Goal: Information Seeking & Learning: Learn about a topic

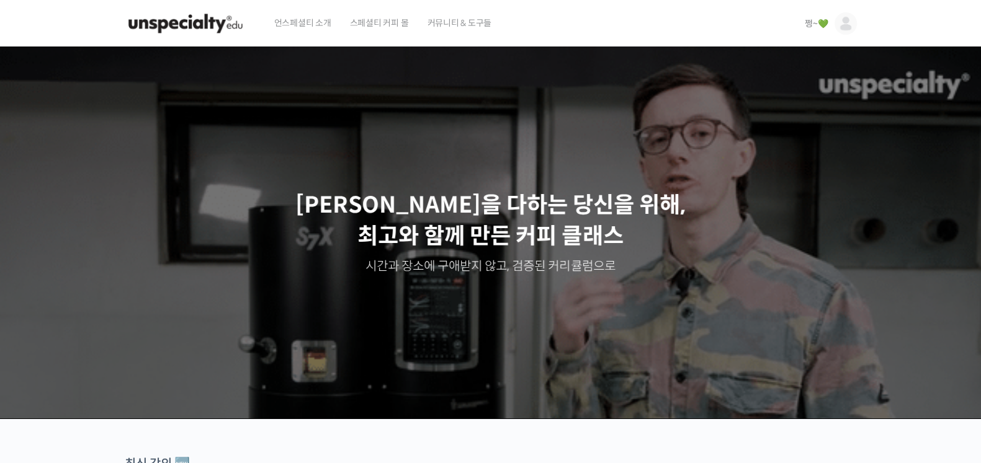
click at [810, 30] on link "쩡~💚" at bounding box center [830, 23] width 51 height 47
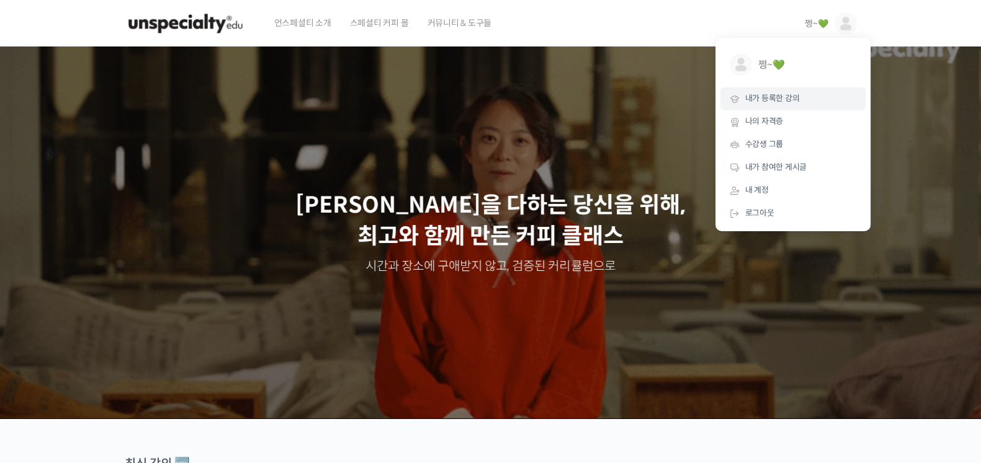
click at [791, 97] on span "내가 등록한 강의" at bounding box center [772, 98] width 55 height 11
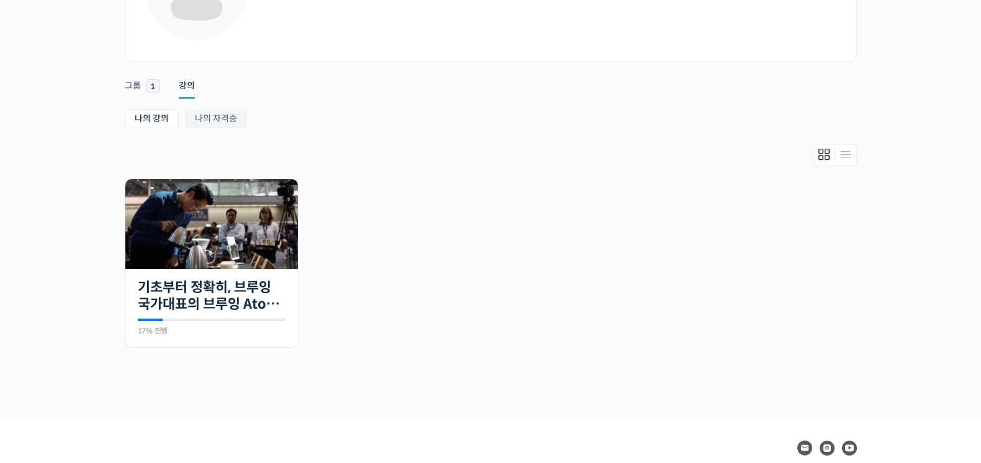
scroll to position [212, 0]
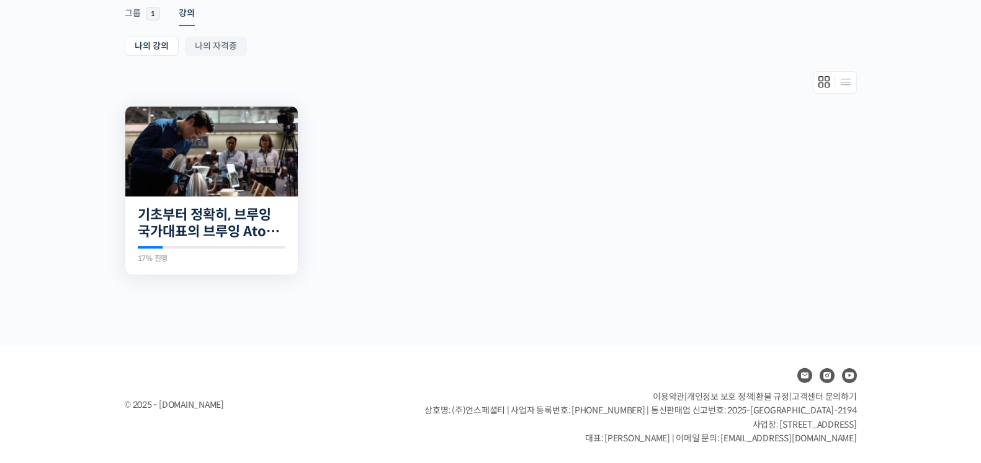
click at [181, 241] on div "23개의 수업 기초부터 정확히, 브루잉 국가대표의 브루잉 AtoZ 클래스 17% 진행 최근 활동: 2025년 09월 15일 10:55 오전 정…" at bounding box center [211, 236] width 172 height 79
click at [269, 190] on img at bounding box center [211, 152] width 172 height 90
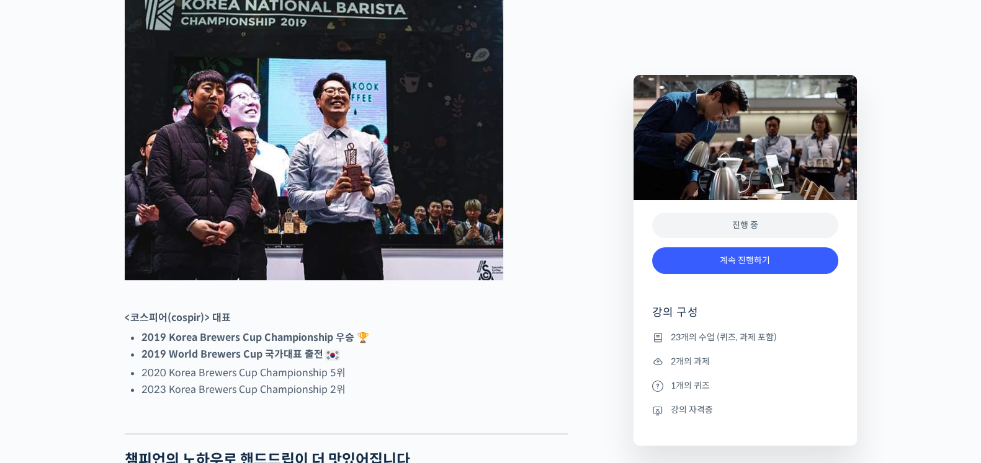
scroll to position [620, 0]
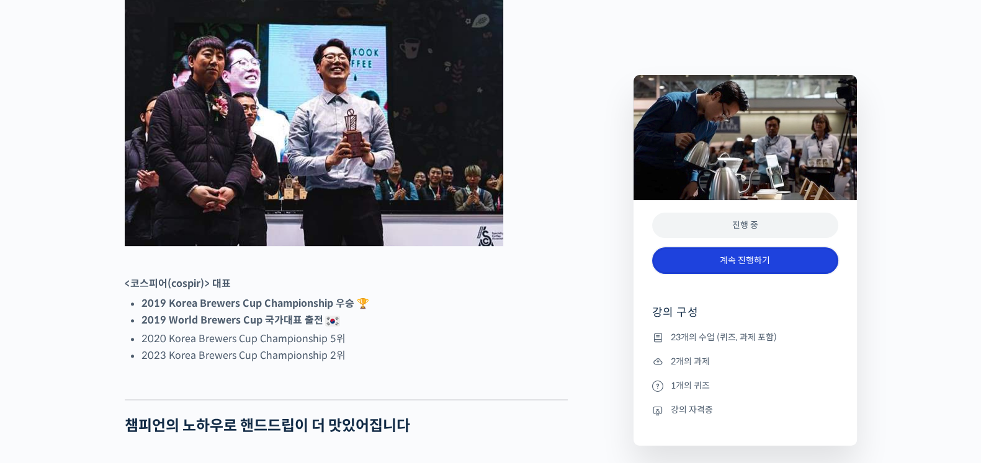
click at [751, 262] on link "계속 진행하기" at bounding box center [745, 261] width 186 height 27
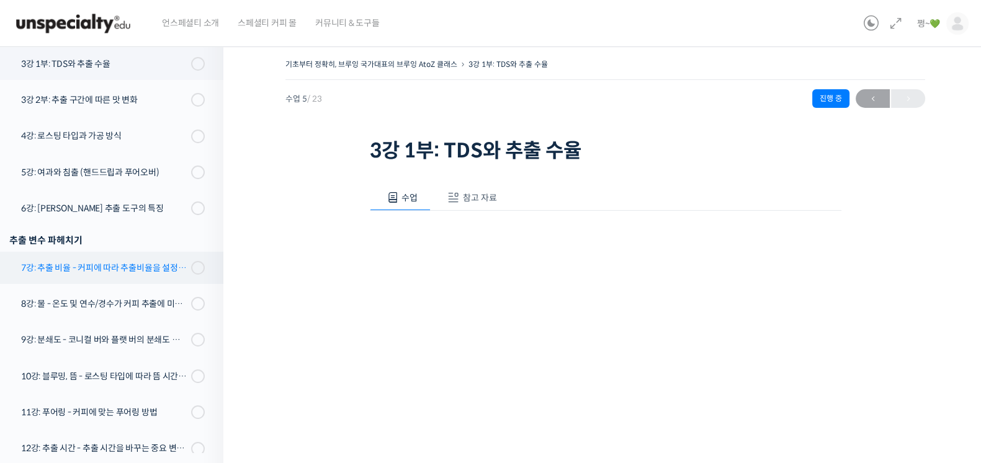
scroll to position [197, 0]
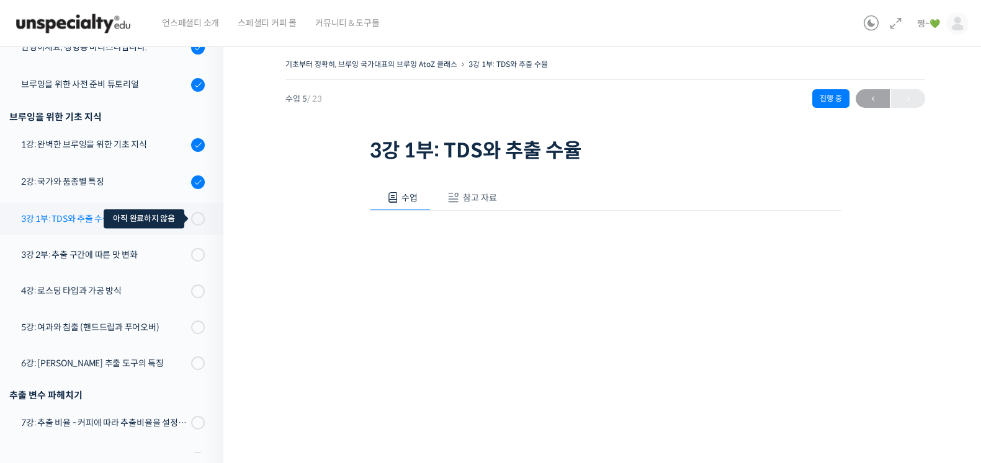
click at [191, 215] on span at bounding box center [194, 219] width 7 height 14
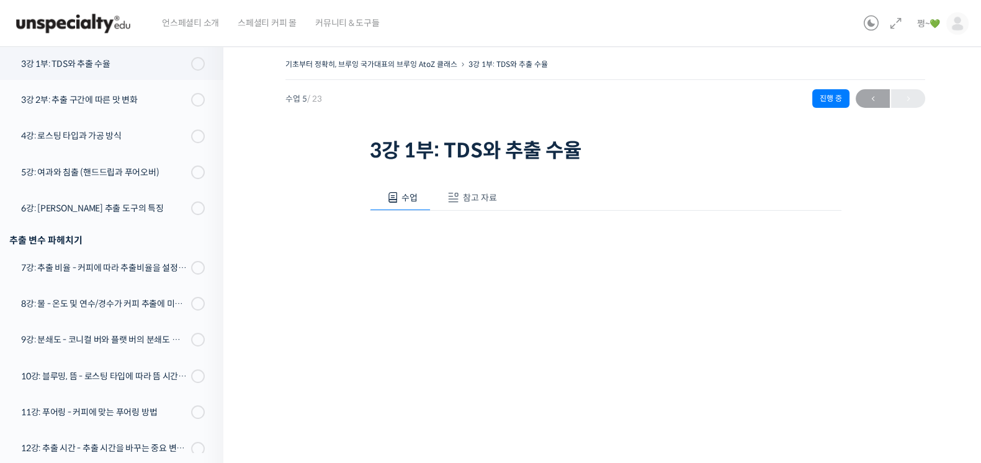
click at [285, 154] on div "기초부터 정확히, 브루잉 국가대표의 브루잉 AtoZ 클래스 3강 1부: TDS와 추출 수율 진행 중 수업 5 / 23 진행 중 ← 이전 3강 …" at bounding box center [605, 345] width 764 height 617
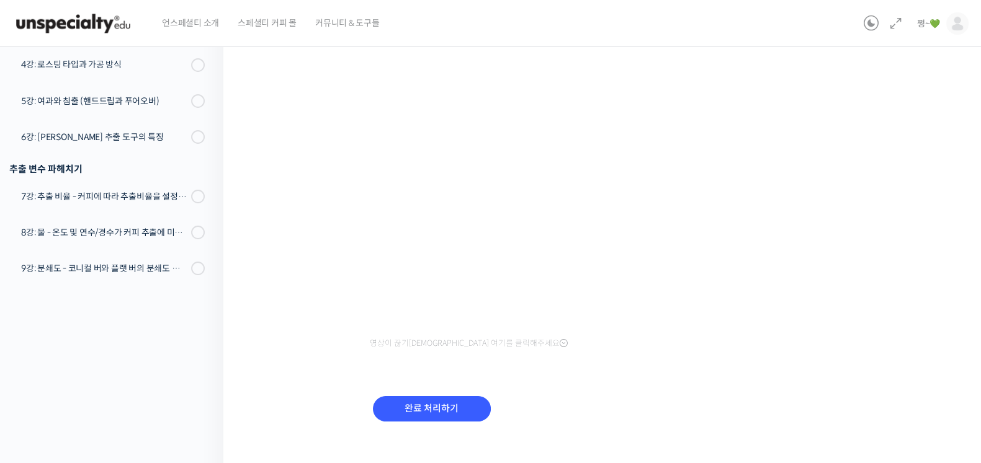
scroll to position [189, 0]
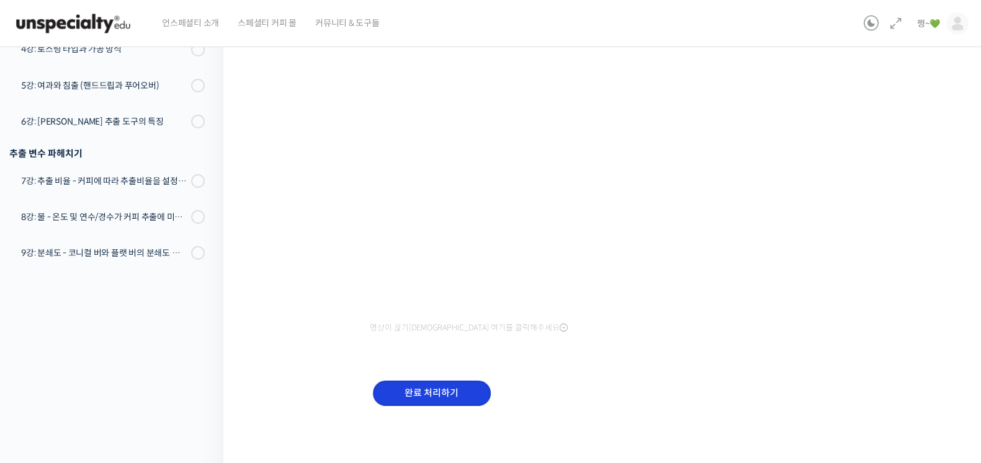
click at [441, 396] on input "완료 처리하기" at bounding box center [432, 393] width 118 height 25
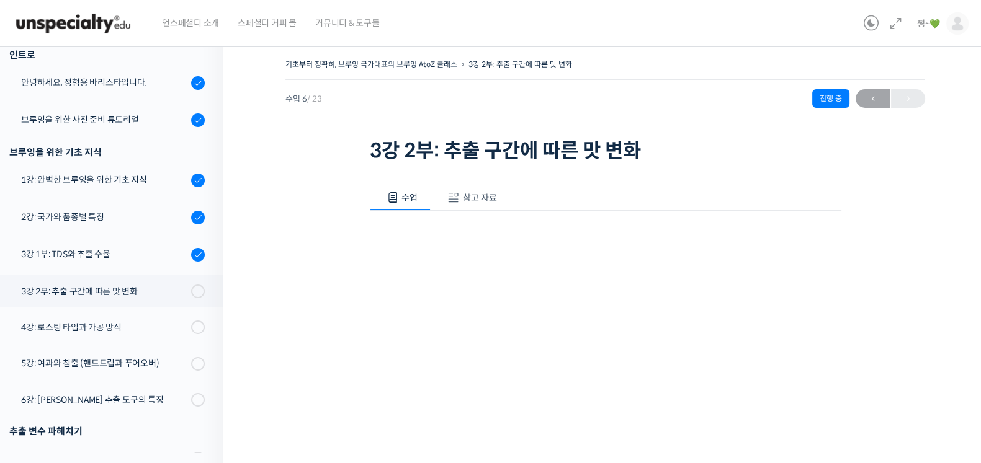
scroll to position [157, 0]
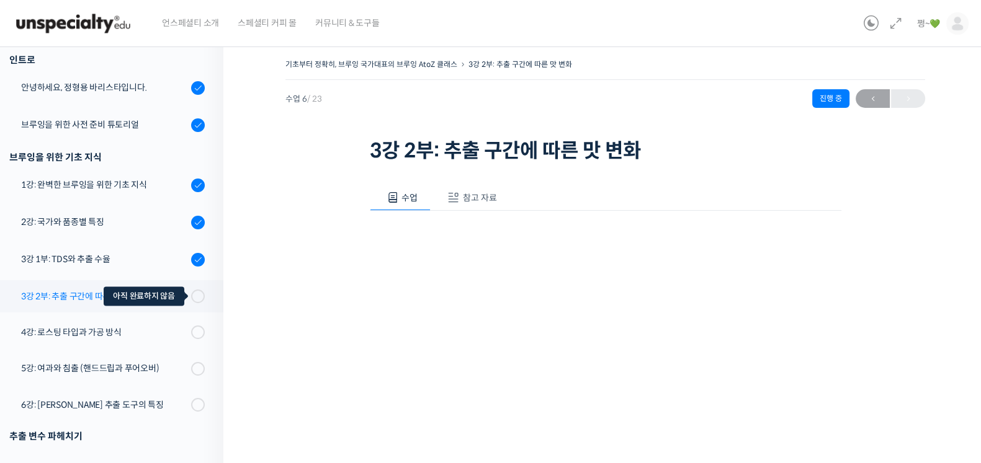
click at [191, 295] on span at bounding box center [194, 297] width 7 height 14
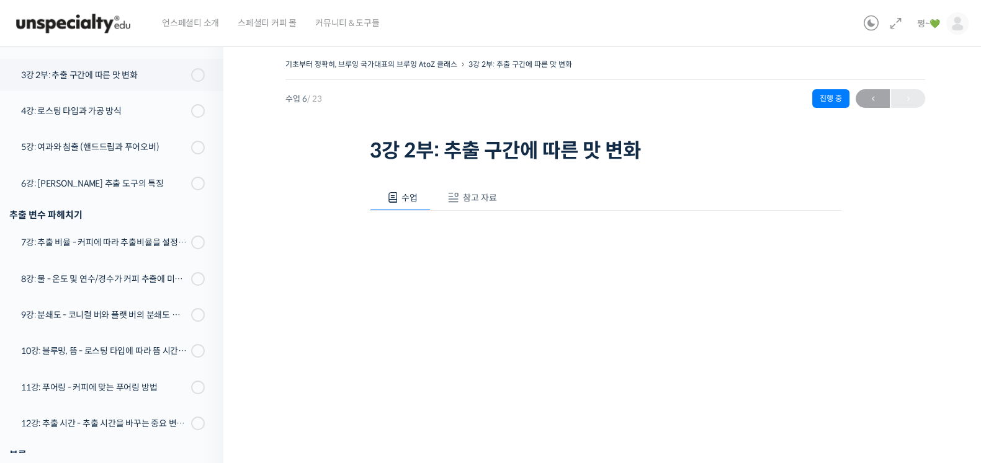
scroll to position [390, 0]
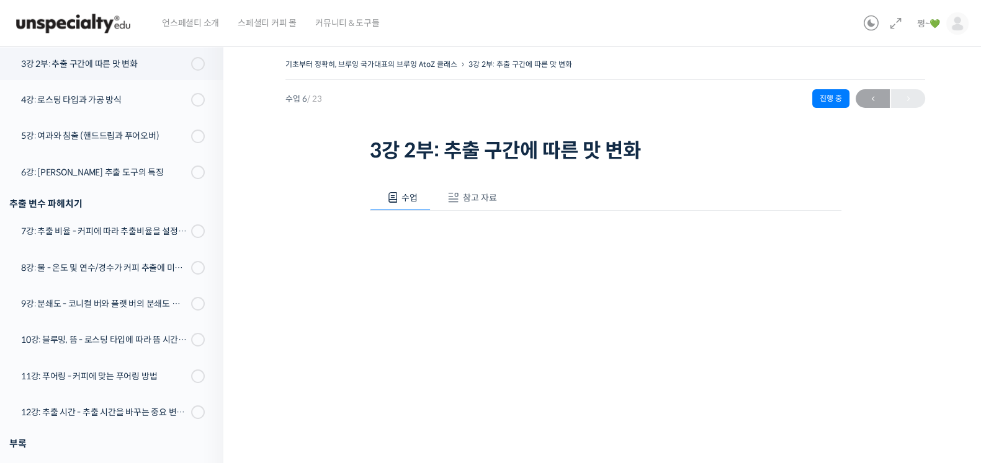
click at [474, 195] on span "참고 자료" at bounding box center [480, 197] width 34 height 11
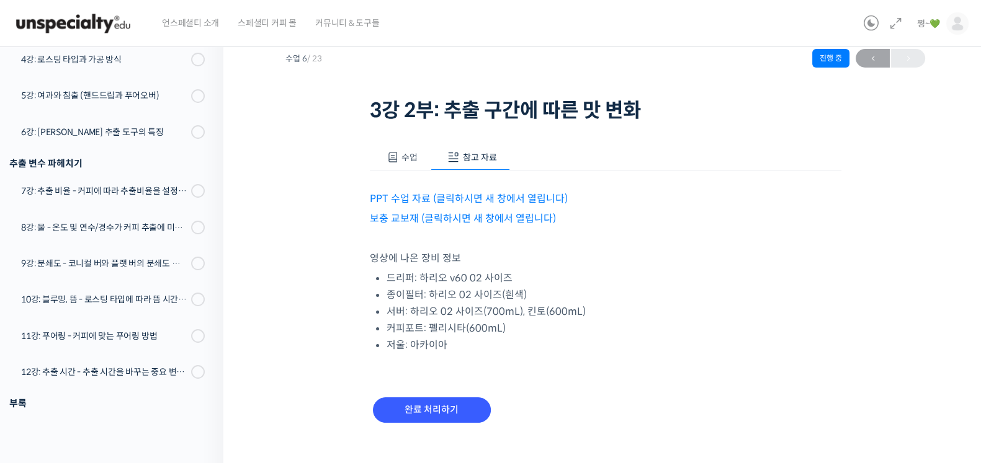
scroll to position [58, 0]
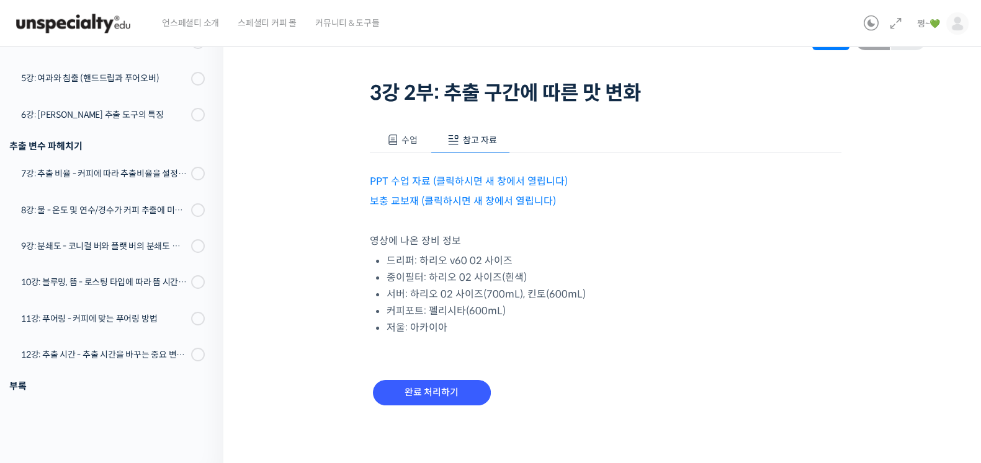
click at [414, 184] on link "PPT 수업 자료 (클릭하시면 새 창에서 열립니다)" at bounding box center [469, 181] width 198 height 13
click at [455, 200] on link "보충 교보재 (클릭하시면 새 창에서 열립니다)" at bounding box center [463, 201] width 186 height 13
